Goal: Task Accomplishment & Management: Use online tool/utility

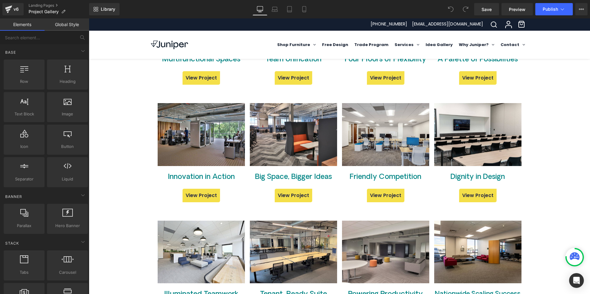
scroll to position [793, 0]
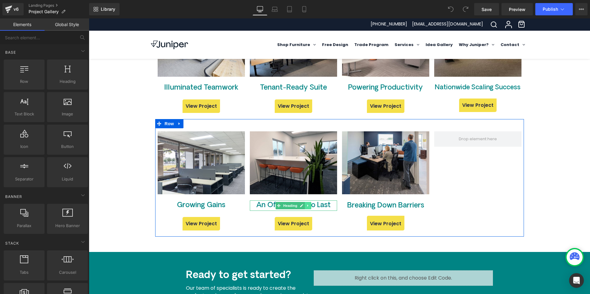
click at [306, 206] on icon at bounding box center [307, 206] width 3 height 4
click at [250, 202] on h4 "An Office Built to Last" at bounding box center [293, 206] width 87 height 10
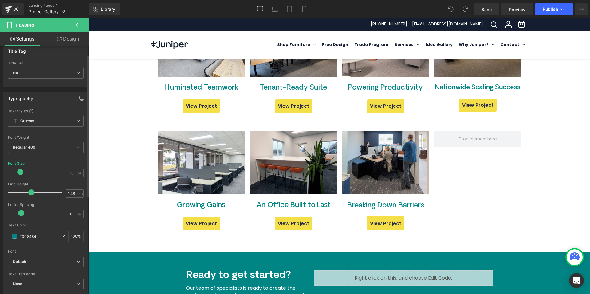
scroll to position [0, 0]
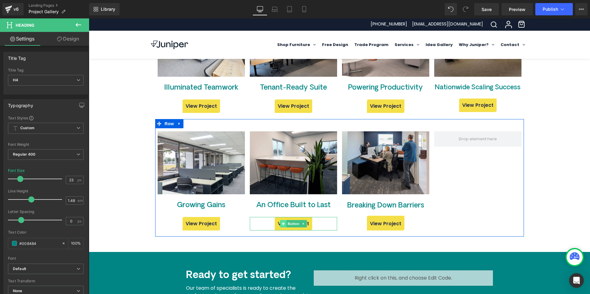
click at [280, 221] on span at bounding box center [283, 223] width 6 height 7
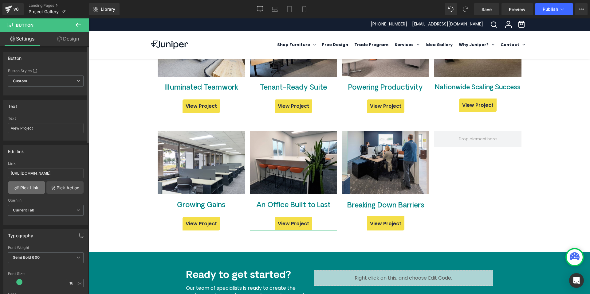
click at [38, 188] on link "Pick Link" at bounding box center [26, 188] width 37 height 12
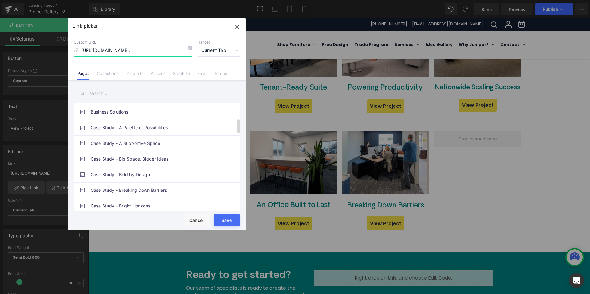
scroll to position [107, 0]
click at [111, 93] on input "text" at bounding box center [157, 94] width 166 height 14
type input "office"
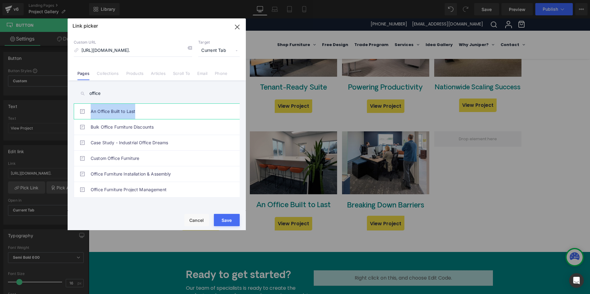
click at [94, 110] on link "An Office Built to Last" at bounding box center [158, 111] width 135 height 15
click at [231, 220] on button "Save" at bounding box center [227, 220] width 26 height 12
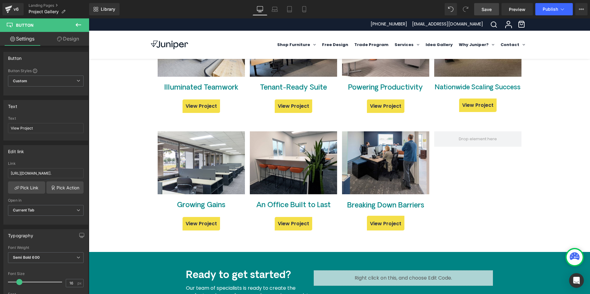
click at [497, 9] on link "Save" at bounding box center [486, 9] width 25 height 12
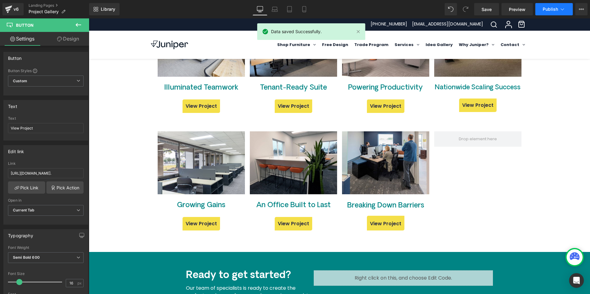
click at [560, 8] on icon at bounding box center [562, 9] width 6 height 6
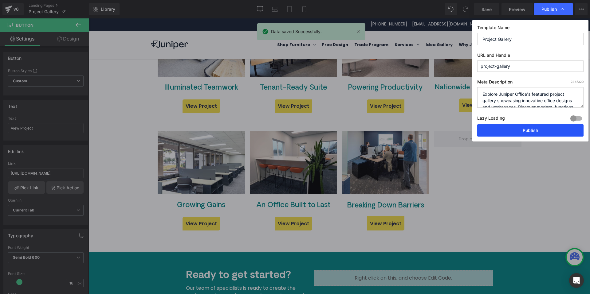
click at [529, 132] on button "Publish" at bounding box center [530, 130] width 106 height 12
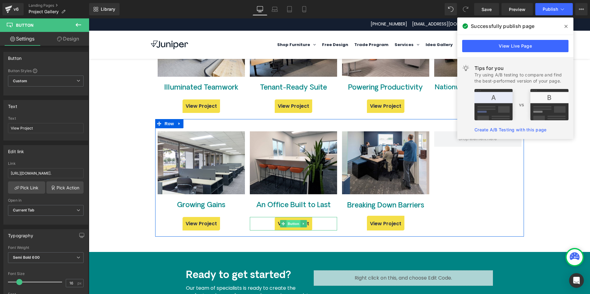
click at [295, 221] on span "Button" at bounding box center [293, 223] width 14 height 7
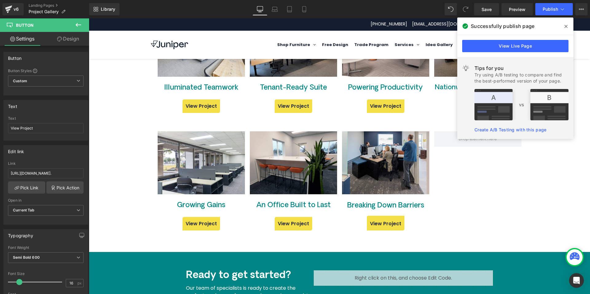
drag, startPoint x: 565, startPoint y: 25, endPoint x: 169, endPoint y: 60, distance: 398.0
click at [565, 25] on icon at bounding box center [565, 26] width 3 height 5
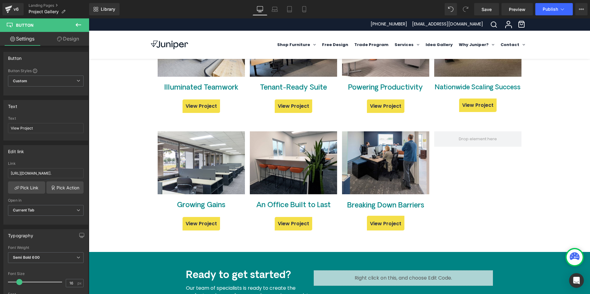
click at [83, 23] on button at bounding box center [79, 25] width 22 height 14
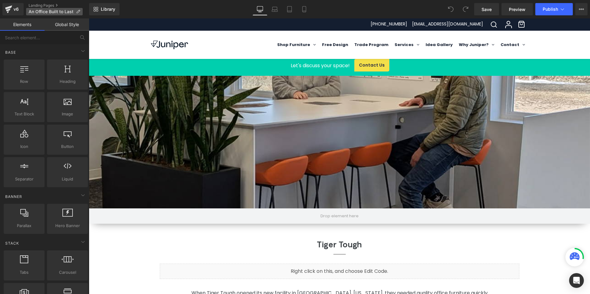
click at [79, 10] on icon at bounding box center [78, 12] width 4 height 4
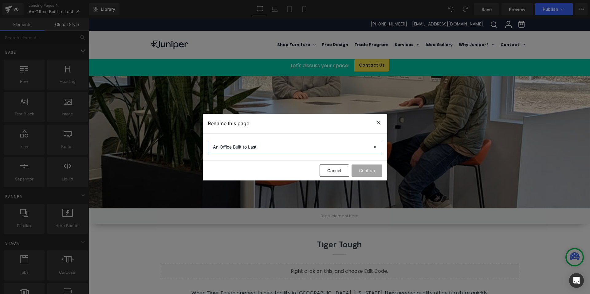
click at [213, 147] on input "An Office Built to Last" at bounding box center [295, 147] width 174 height 12
click at [236, 147] on input "Case Study- An Office Built to Last" at bounding box center [295, 147] width 174 height 12
type input "Case Study - An Office Built to Last"
click at [362, 168] on button "Confirm" at bounding box center [366, 171] width 31 height 12
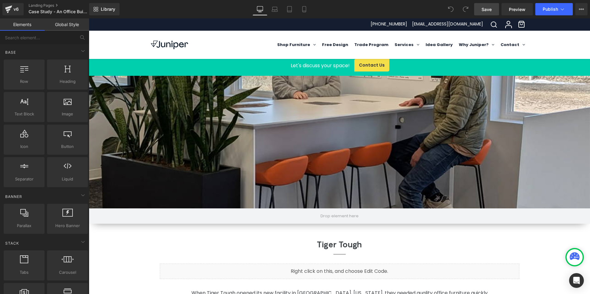
click at [485, 9] on span "Save" at bounding box center [486, 9] width 10 height 6
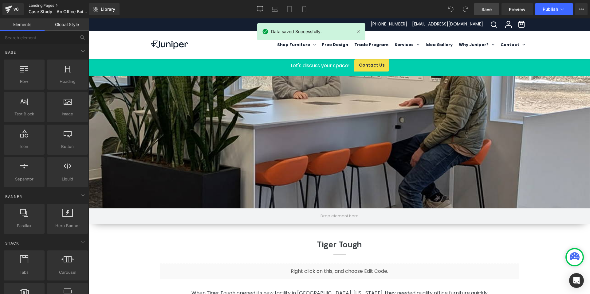
click at [49, 6] on link "Landing Pages" at bounding box center [64, 5] width 71 height 5
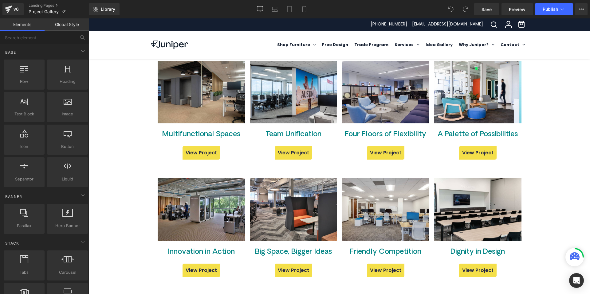
scroll to position [790, 0]
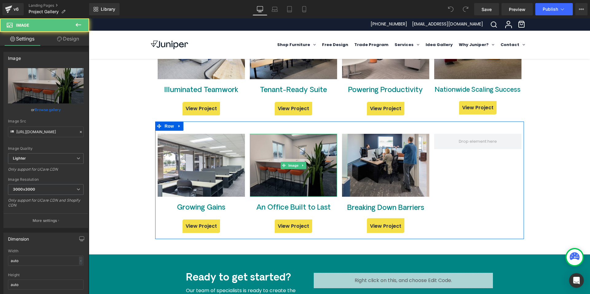
click at [326, 173] on img at bounding box center [293, 165] width 87 height 63
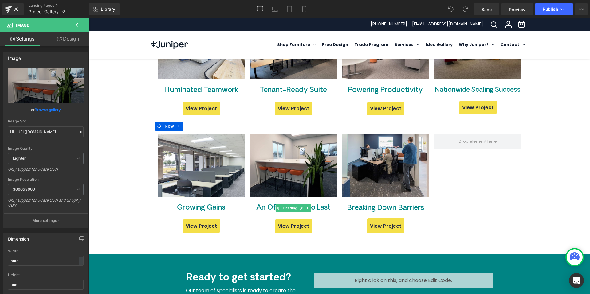
click at [326, 207] on h4 "An Office Built to Last" at bounding box center [293, 208] width 87 height 10
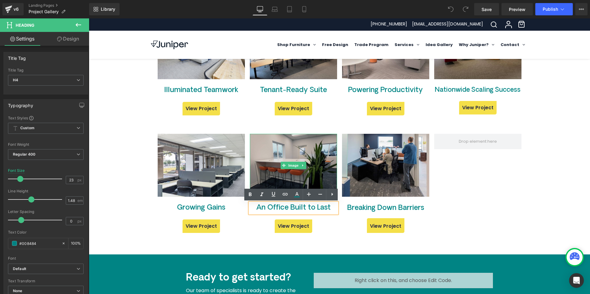
click at [319, 154] on img at bounding box center [293, 165] width 87 height 63
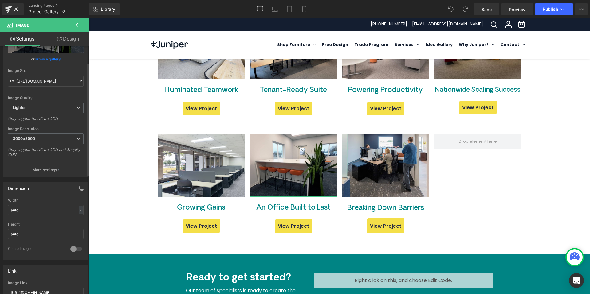
scroll to position [0, 0]
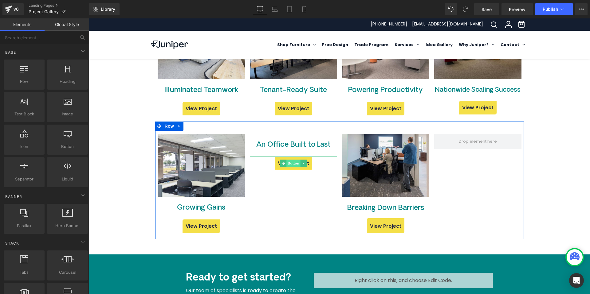
click at [294, 161] on span "Button" at bounding box center [293, 163] width 14 height 7
click at [310, 147] on h4 "An Office Built to Last" at bounding box center [293, 145] width 87 height 10
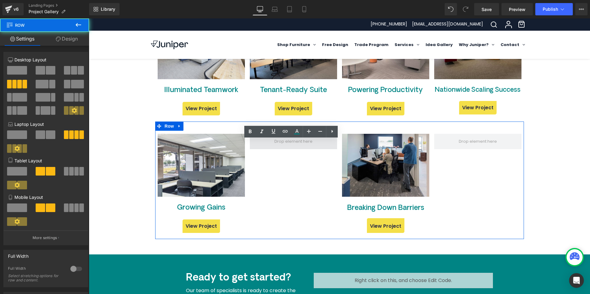
click at [305, 147] on span at bounding box center [293, 141] width 87 height 15
click at [293, 147] on span at bounding box center [293, 141] width 87 height 15
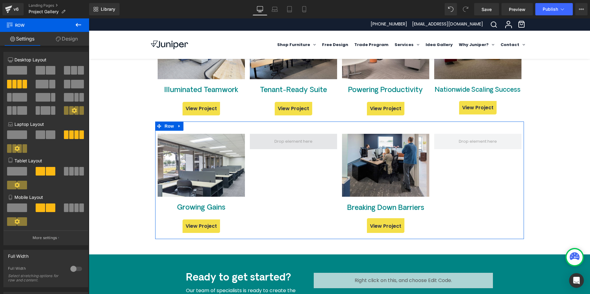
click at [300, 139] on span at bounding box center [293, 141] width 42 height 9
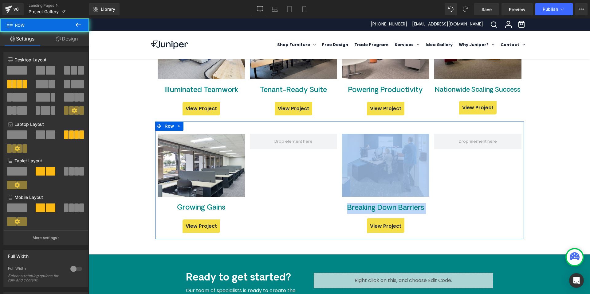
drag, startPoint x: 293, startPoint y: 126, endPoint x: 299, endPoint y: 162, distance: 36.2
click at [299, 162] on div "Image Growing Gains Heading View Project Button Image Breaking Down Barriers He…" at bounding box center [339, 181] width 369 height 118
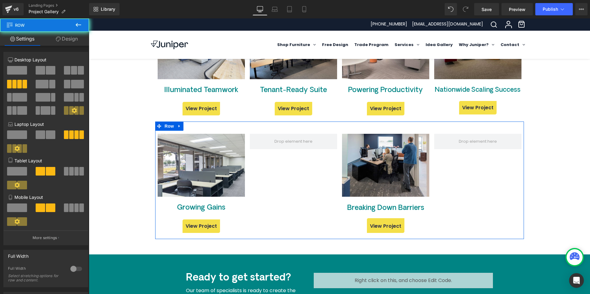
click at [315, 155] on div "Image Growing Gains Heading View Project Button Image Breaking Down Barriers He…" at bounding box center [339, 181] width 369 height 118
click at [177, 127] on icon at bounding box center [179, 126] width 4 height 5
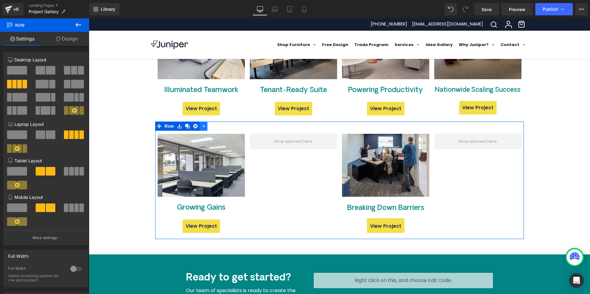
click at [201, 127] on icon at bounding box center [203, 126] width 4 height 5
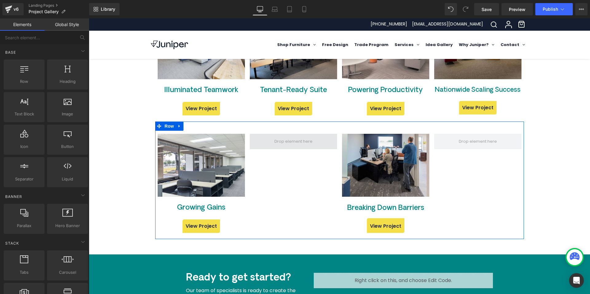
click at [307, 144] on span at bounding box center [293, 141] width 42 height 9
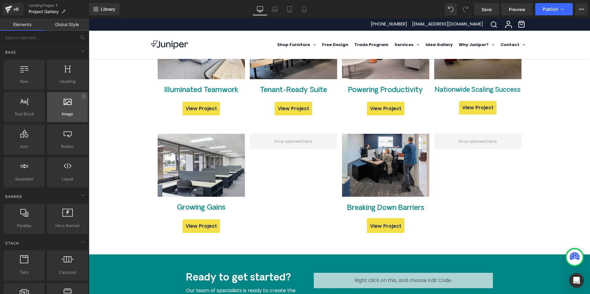
click at [62, 109] on div at bounding box center [67, 104] width 37 height 14
click at [79, 115] on span "Image" at bounding box center [67, 114] width 37 height 6
click at [66, 105] on div at bounding box center [67, 104] width 37 height 14
click at [67, 107] on div at bounding box center [67, 104] width 37 height 14
click at [64, 97] on icon at bounding box center [68, 101] width 8 height 8
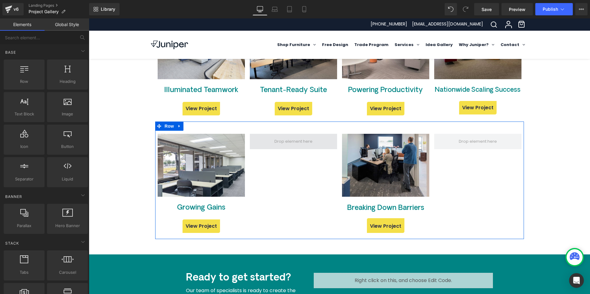
click at [287, 143] on span at bounding box center [293, 141] width 42 height 9
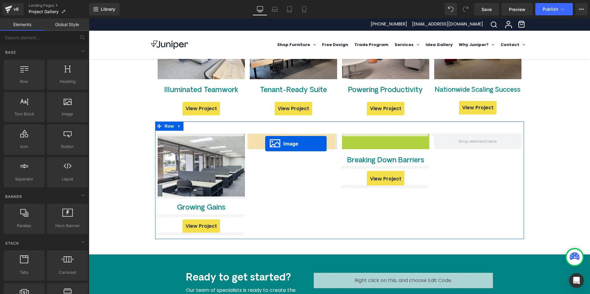
drag, startPoint x: 373, startPoint y: 162, endPoint x: 265, endPoint y: 143, distance: 109.7
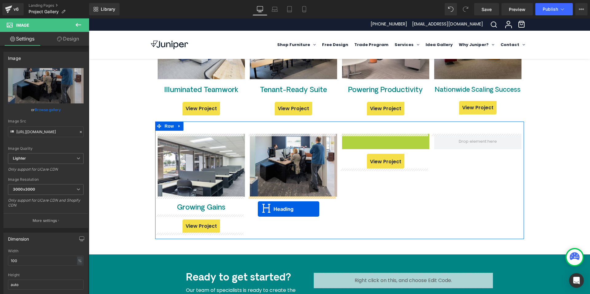
drag, startPoint x: 369, startPoint y: 144, endPoint x: 258, endPoint y: 209, distance: 128.5
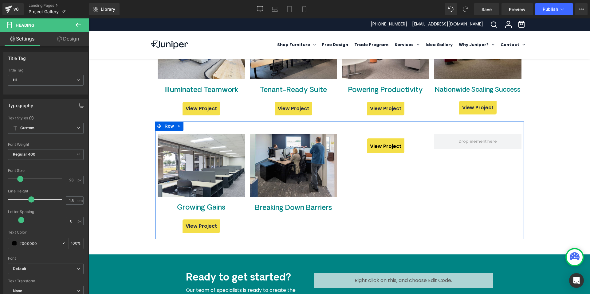
click at [369, 141] on link "View Project" at bounding box center [385, 146] width 37 height 15
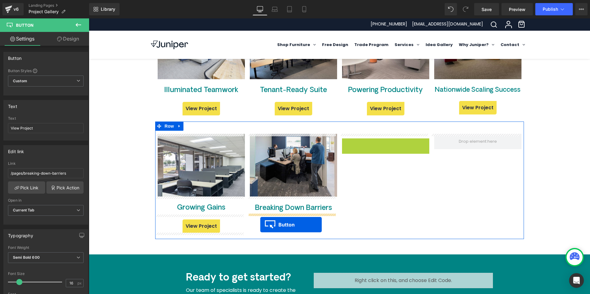
drag, startPoint x: 372, startPoint y: 146, endPoint x: 260, endPoint y: 225, distance: 136.6
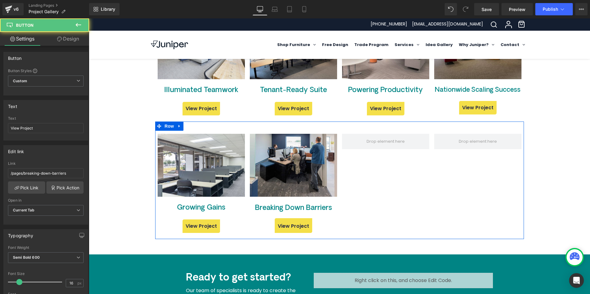
click at [369, 208] on div "Image Growing Gains Heading View Project Button Image Breaking Down Barriers He…" at bounding box center [339, 181] width 369 height 118
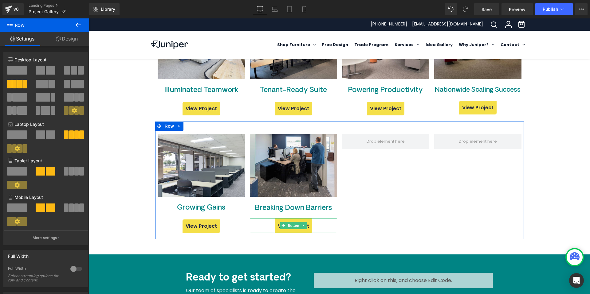
click at [296, 224] on span "Button" at bounding box center [293, 225] width 14 height 7
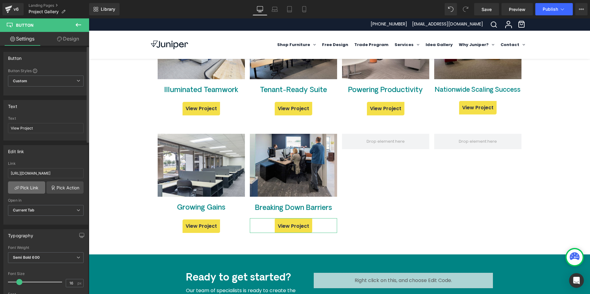
click at [36, 182] on link "Pick Link" at bounding box center [26, 188] width 37 height 12
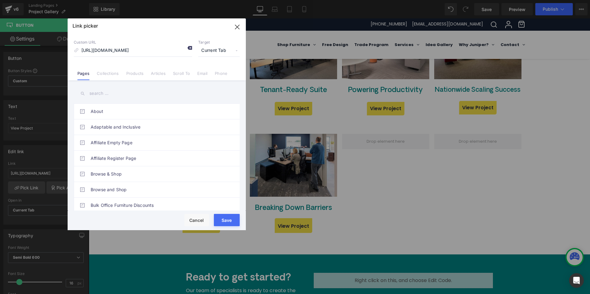
click at [190, 48] on icon at bounding box center [189, 47] width 5 height 5
click at [110, 92] on input "text" at bounding box center [157, 94] width 166 height 14
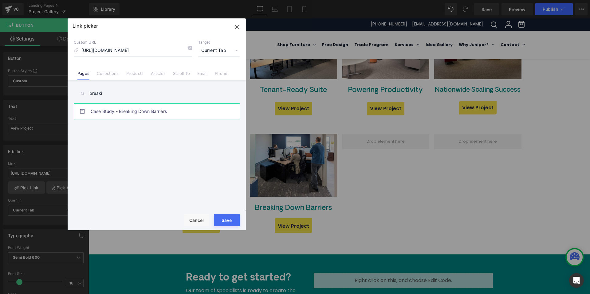
type input "breaki"
click at [129, 107] on link "Case Study - Breaking Down Barriers" at bounding box center [158, 111] width 135 height 15
click at [232, 223] on button "Save" at bounding box center [227, 220] width 26 height 12
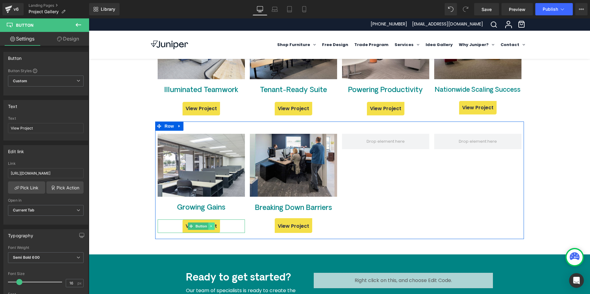
click at [212, 229] on link at bounding box center [211, 226] width 6 height 7
click at [194, 227] on span "Button" at bounding box center [201, 226] width 14 height 7
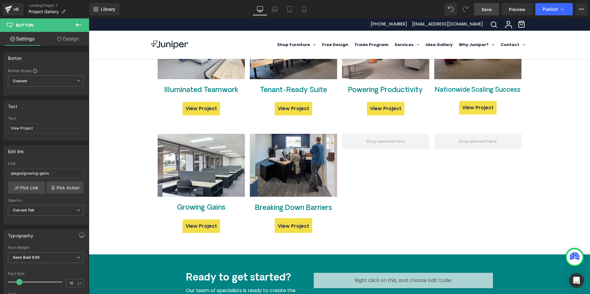
click at [488, 9] on span "Save" at bounding box center [486, 9] width 10 height 6
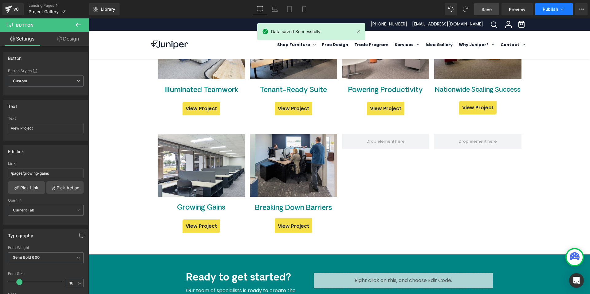
click at [561, 8] on icon at bounding box center [562, 9] width 6 height 6
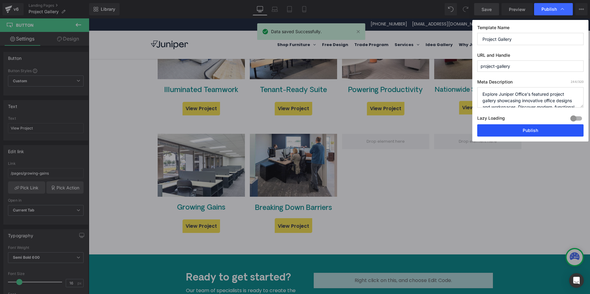
click at [532, 127] on button "Publish" at bounding box center [530, 130] width 106 height 12
